Goal: Check status: Check status

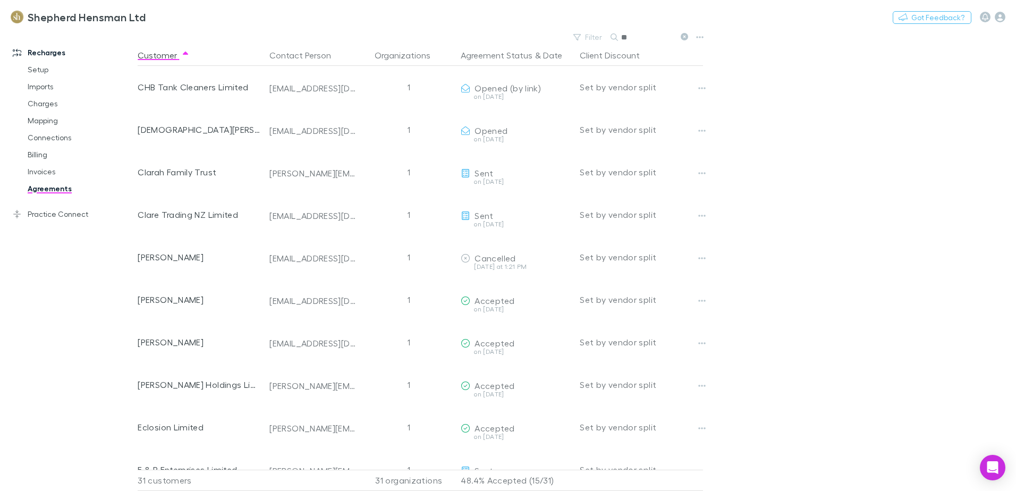
type input "*"
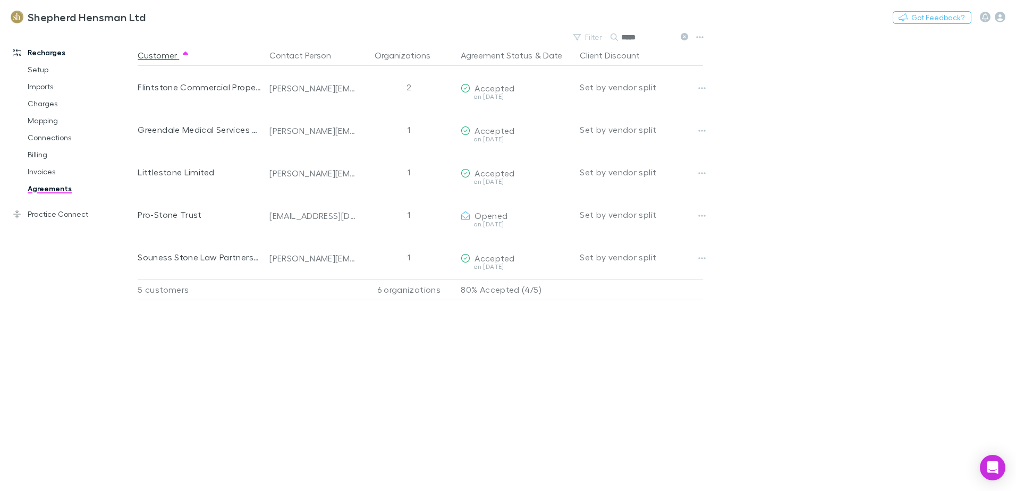
type input "*****"
click at [43, 187] on link "Agreements" at bounding box center [80, 188] width 126 height 17
click at [46, 170] on link "Invoices" at bounding box center [80, 171] width 126 height 17
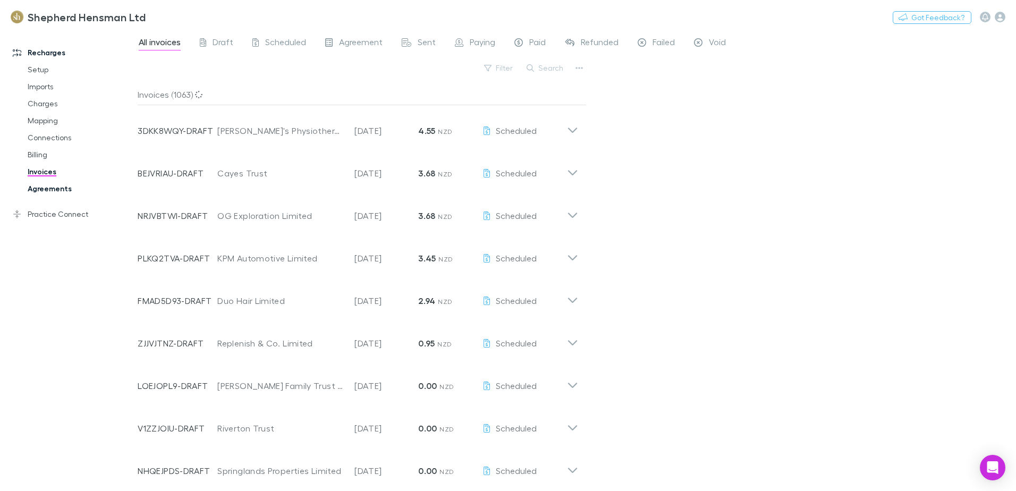
click at [48, 189] on link "Agreements" at bounding box center [80, 188] width 126 height 17
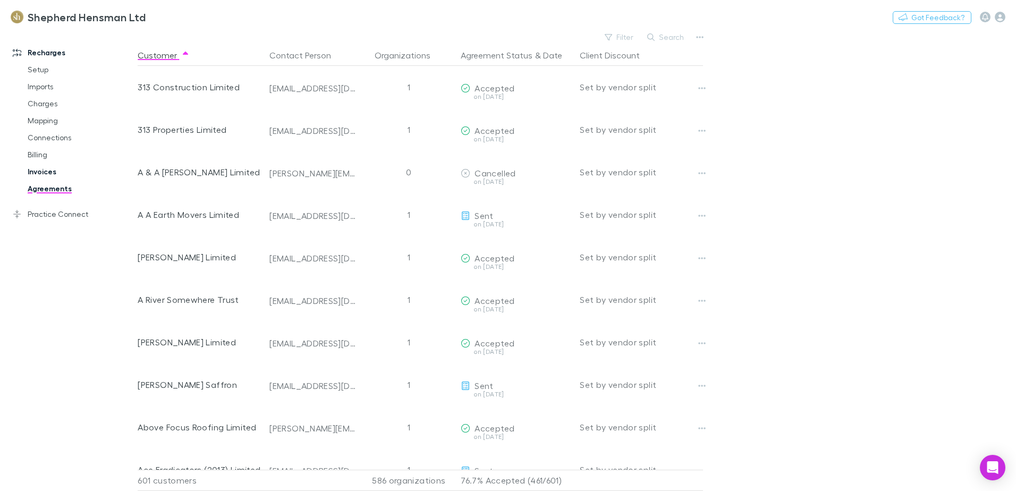
click at [36, 174] on link "Invoices" at bounding box center [80, 171] width 126 height 17
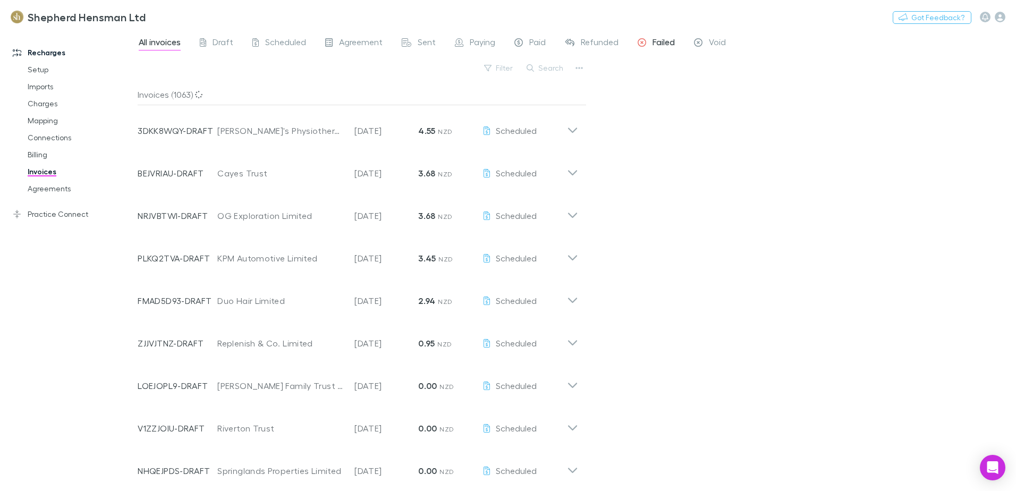
click at [657, 42] on span "Failed" at bounding box center [664, 44] width 22 height 14
